Goal: Transaction & Acquisition: Purchase product/service

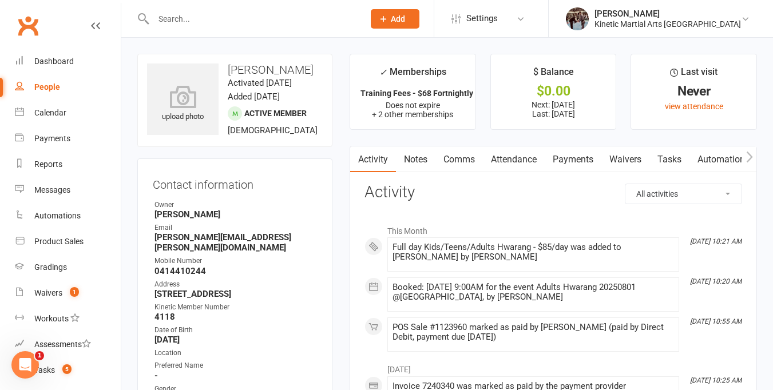
click at [187, 16] on input "text" at bounding box center [253, 19] width 206 height 16
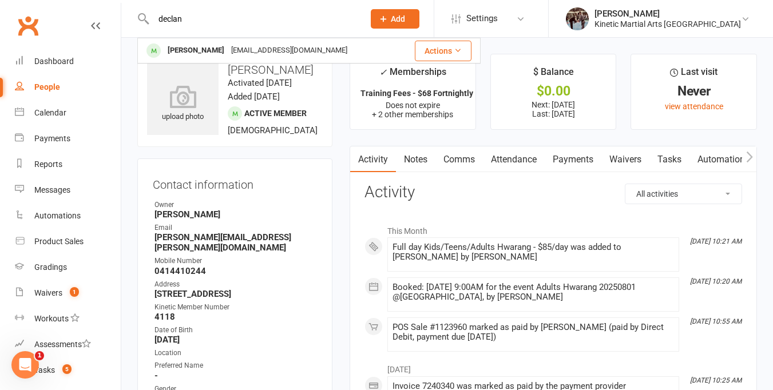
type input "declan"
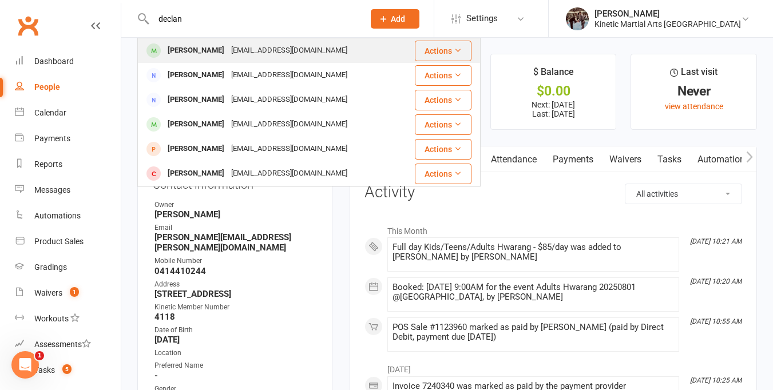
click at [195, 54] on div "[PERSON_NAME]" at bounding box center [196, 50] width 64 height 17
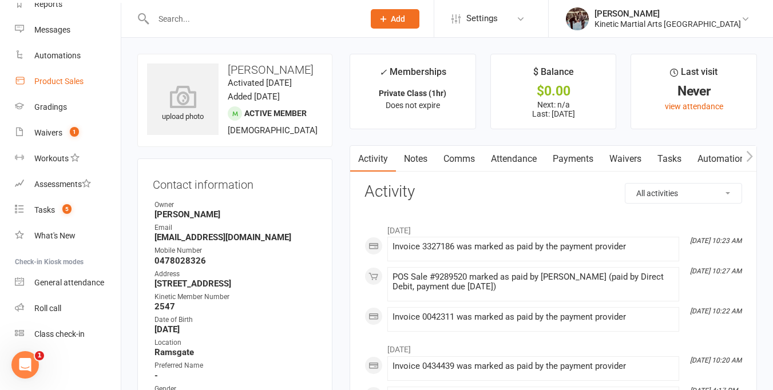
click at [56, 79] on div "Product Sales" at bounding box center [58, 81] width 49 height 9
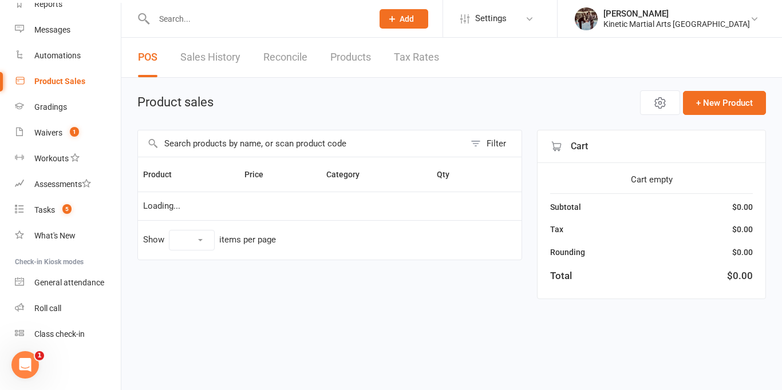
select select "100"
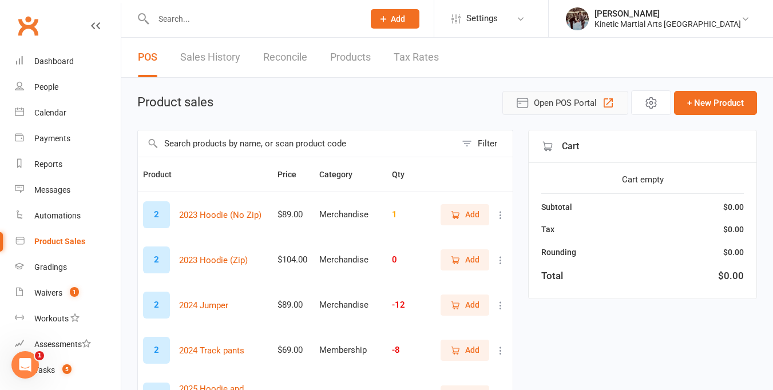
click at [569, 104] on span "Open POS Portal" at bounding box center [565, 103] width 63 height 14
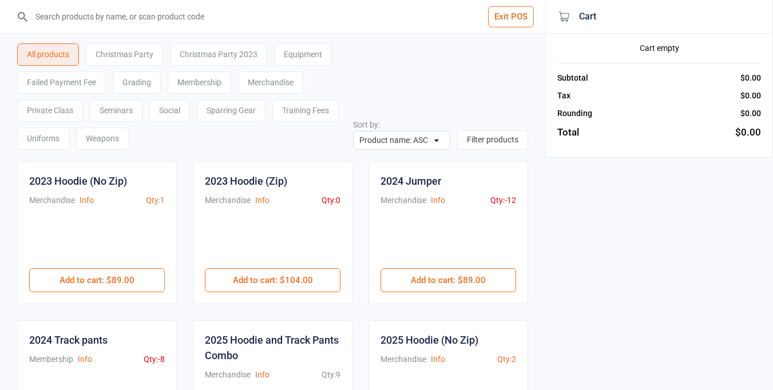
click at [67, 108] on div "Private Class" at bounding box center [50, 111] width 66 height 22
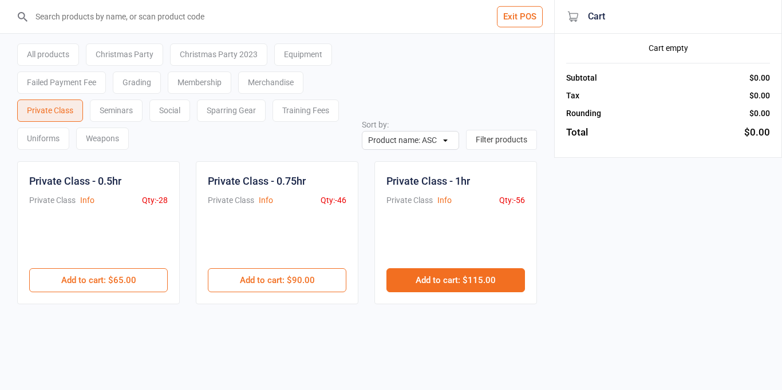
click at [477, 273] on button "Add to cart : $115.00" at bounding box center [455, 281] width 139 height 24
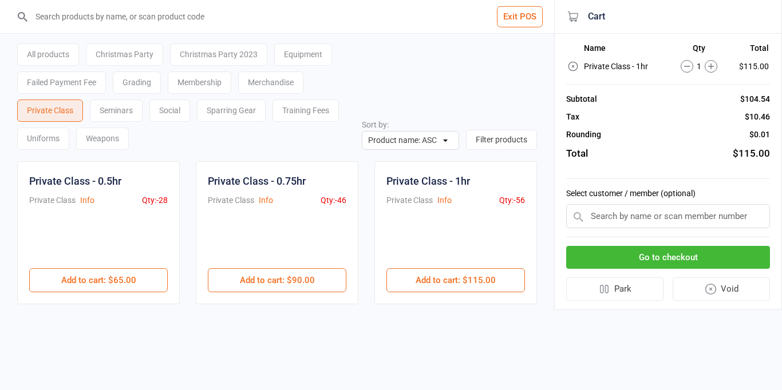
click at [656, 258] on button "Go to checkout" at bounding box center [668, 257] width 204 height 23
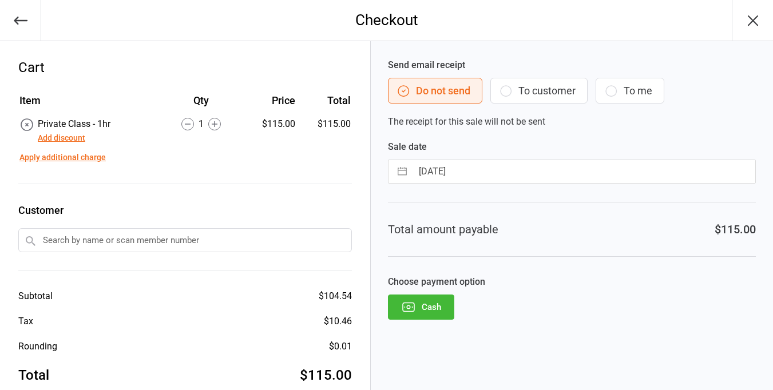
click at [66, 140] on button "Add discount" at bounding box center [62, 138] width 48 height 12
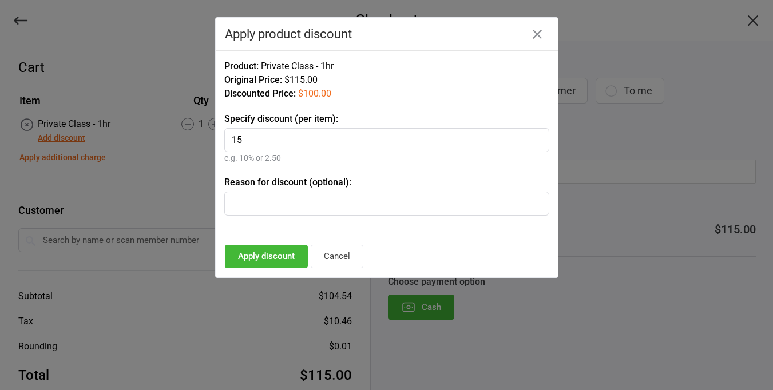
type input "15"
click at [285, 258] on button "Apply discount" at bounding box center [266, 256] width 83 height 23
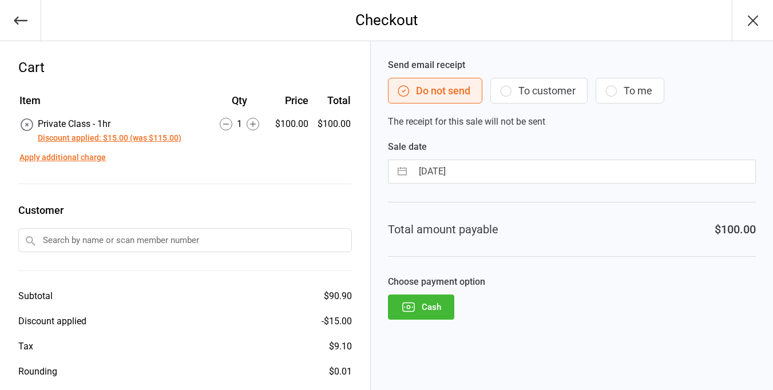
click at [205, 242] on input "text" at bounding box center [185, 240] width 334 height 24
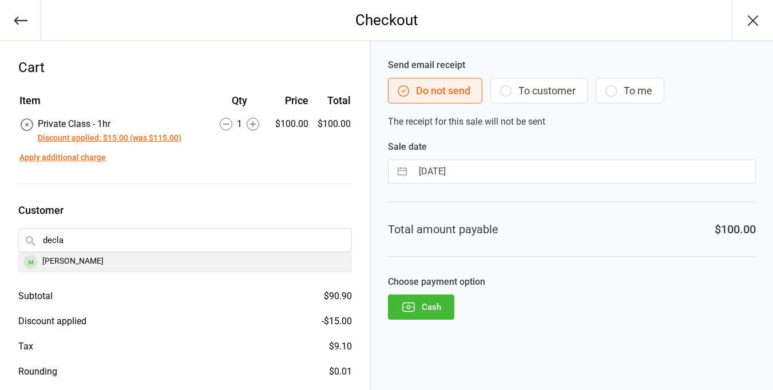
type input "decla"
click at [192, 264] on div "[PERSON_NAME]" at bounding box center [185, 262] width 333 height 19
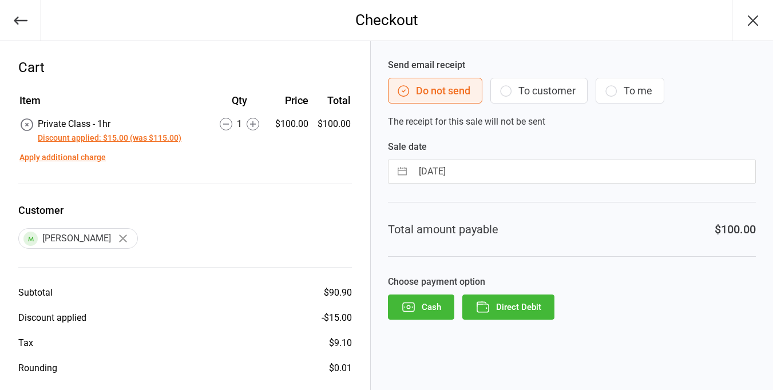
scroll to position [45, 0]
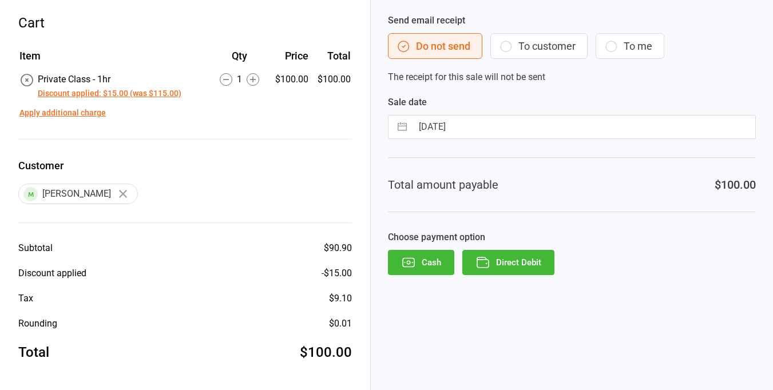
click at [527, 255] on button "Direct Debit" at bounding box center [509, 262] width 92 height 25
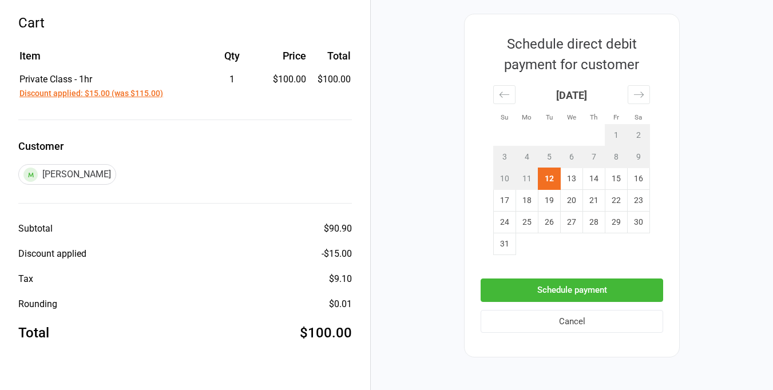
click at [553, 288] on button "Schedule payment" at bounding box center [572, 290] width 183 height 23
